Goal: Check status: Check status

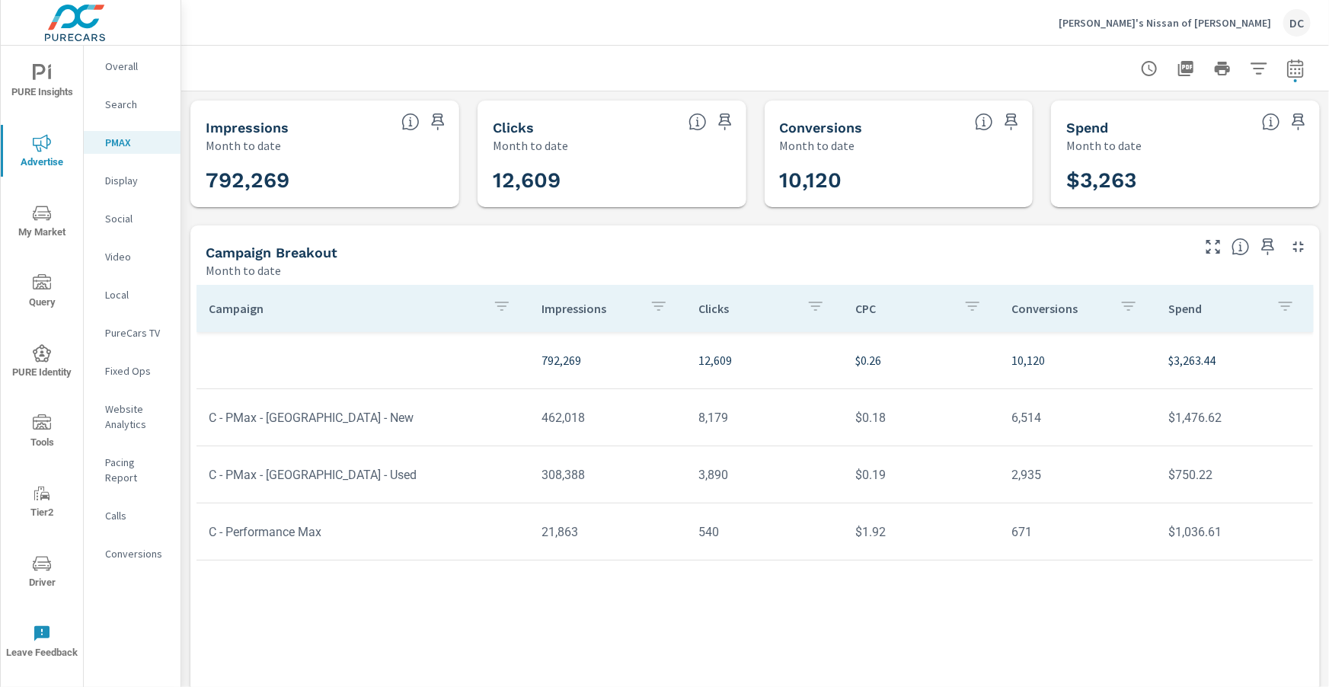
click at [1209, 17] on p "[PERSON_NAME]'s Nissan of [PERSON_NAME]" at bounding box center [1165, 23] width 212 height 14
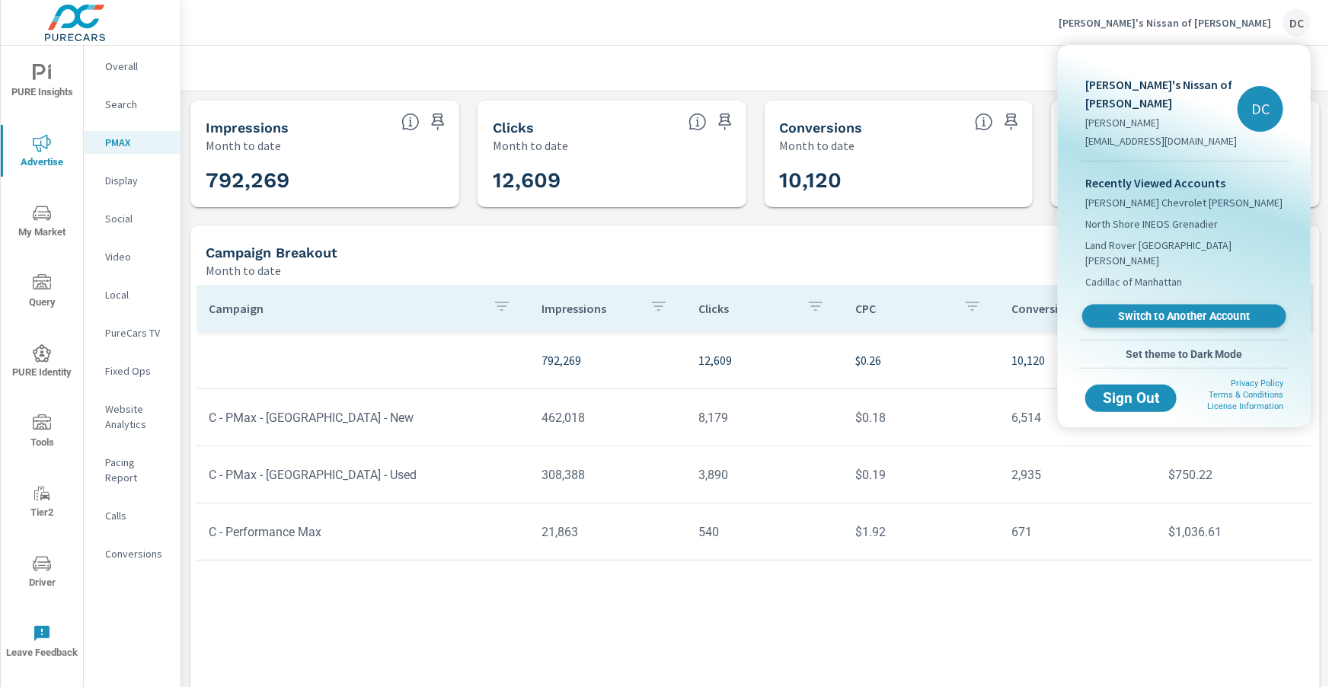
click at [1183, 305] on link "Switch to Another Account" at bounding box center [1184, 317] width 204 height 24
